Goal: Check status: Check status

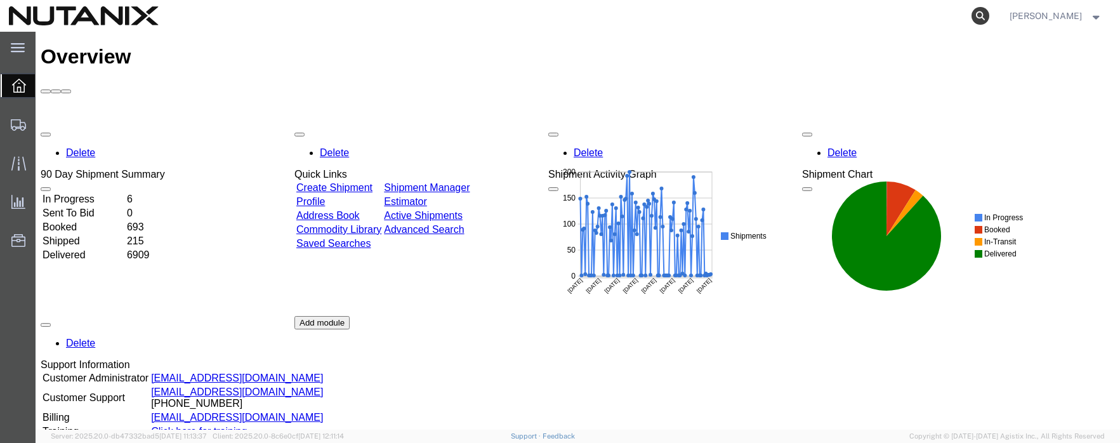
click at [989, 14] on icon at bounding box center [980, 16] width 18 height 18
paste input "57042668"
type input "57042668"
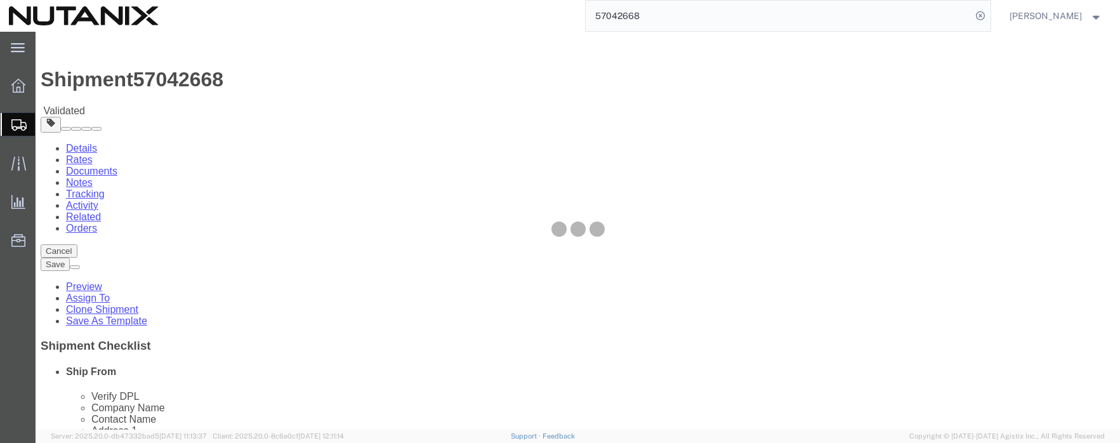
select select
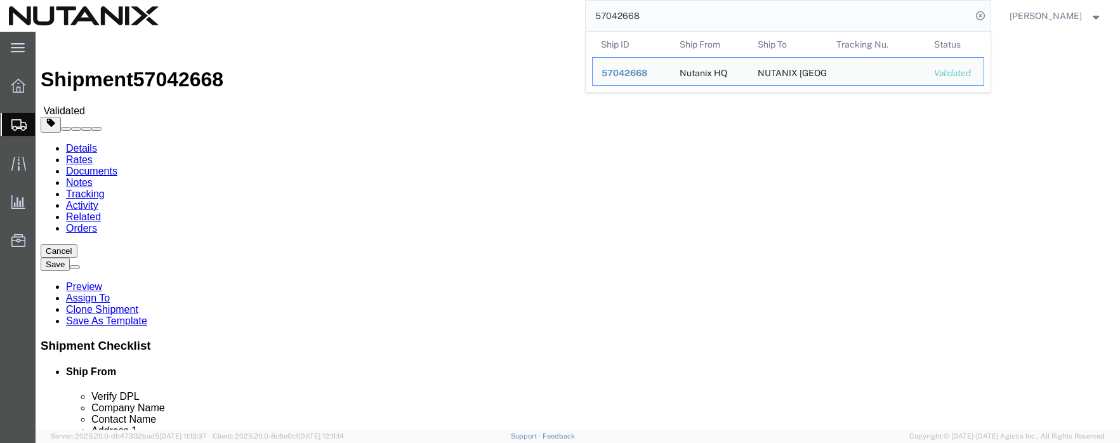
drag, startPoint x: 679, startPoint y: 16, endPoint x: 582, endPoint y: 15, distance: 97.7
click at [582, 15] on div "57042668 Ship ID Ship From Ship To Tracking Nu. Status Ship ID 57042668 Ship Fr…" at bounding box center [578, 16] width 823 height 32
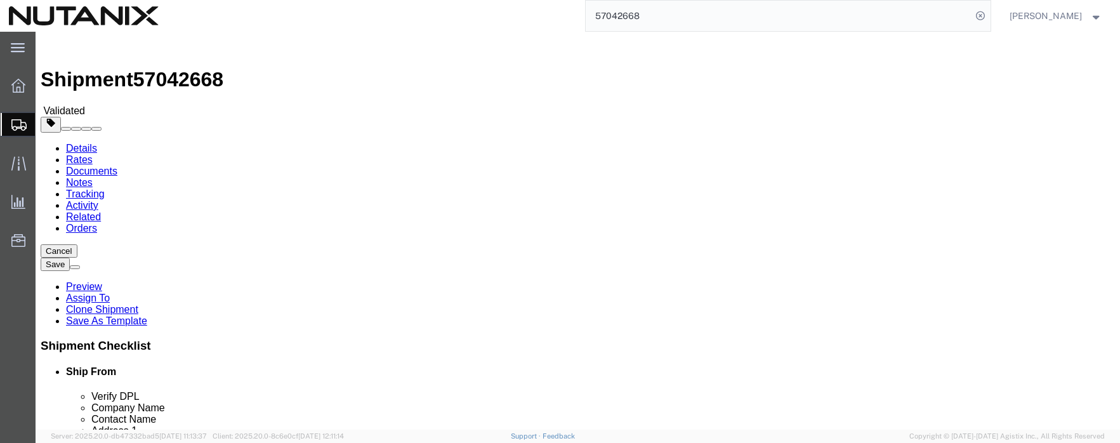
paste input "12345680"
type input "12345680"
